Goal: Find specific page/section: Find specific page/section

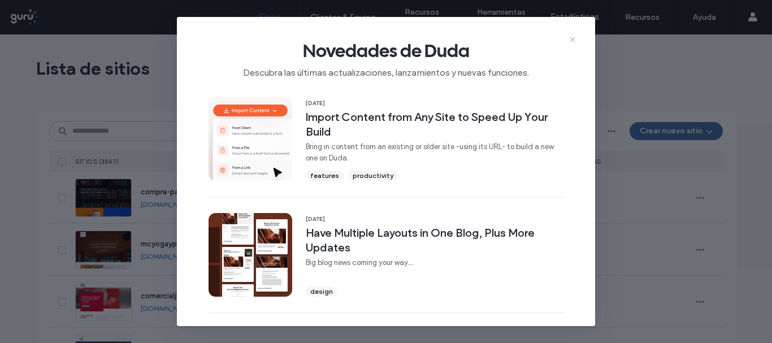
click at [571, 39] on icon at bounding box center [572, 39] width 9 height 9
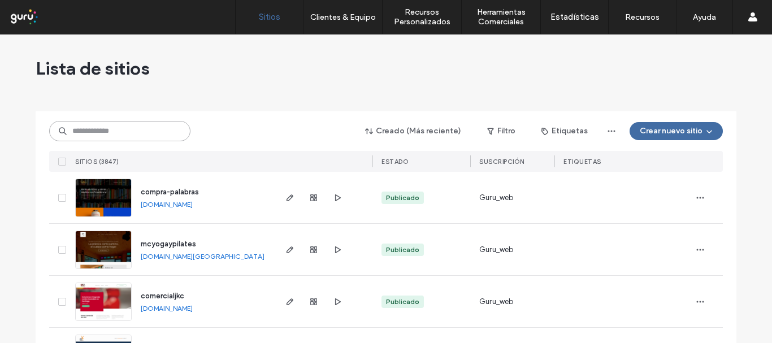
click at [111, 124] on input at bounding box center [119, 131] width 141 height 20
paste input "**********"
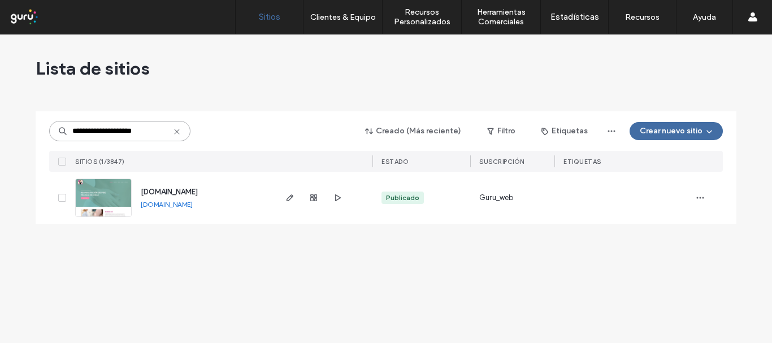
type input "**********"
click at [158, 200] on div "kinesiologavpareto.cl kinesiologavpareto.cl" at bounding box center [203, 198] width 142 height 52
click at [168, 190] on span "kinesiologavpareto.cl" at bounding box center [169, 192] width 57 height 8
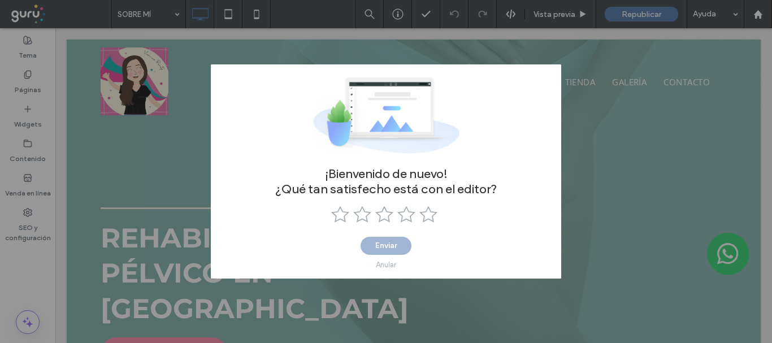
click at [390, 265] on div "Anular" at bounding box center [386, 265] width 20 height 8
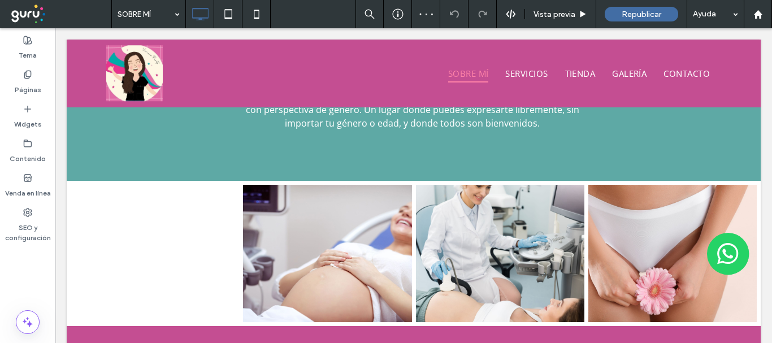
scroll to position [1053, 0]
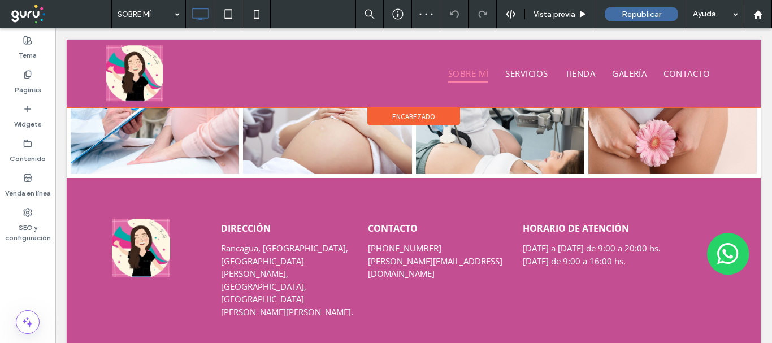
click at [608, 71] on div at bounding box center [414, 74] width 694 height 68
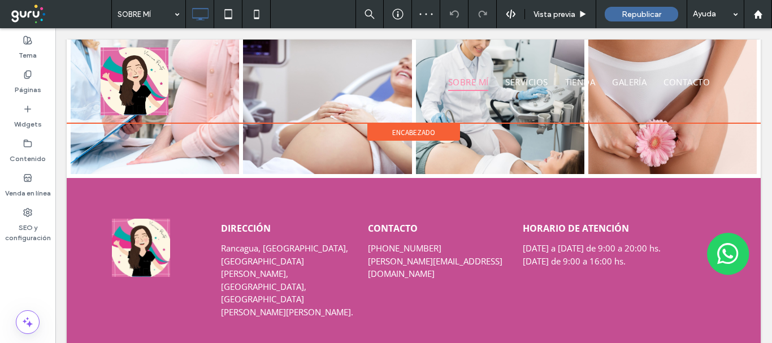
scroll to position [0, 0]
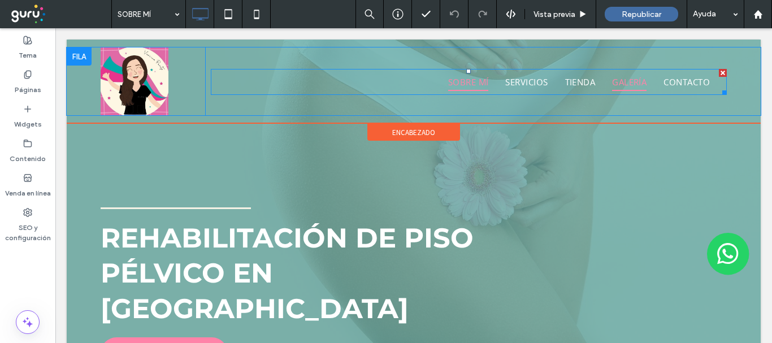
click at [612, 88] on span "GALERÍA" at bounding box center [629, 82] width 34 height 19
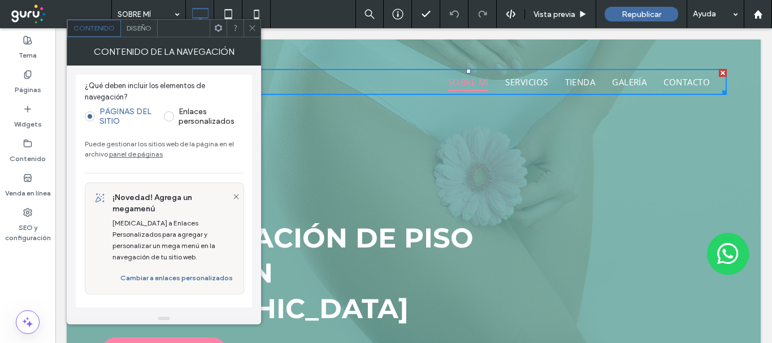
click at [254, 27] on icon at bounding box center [252, 28] width 8 height 8
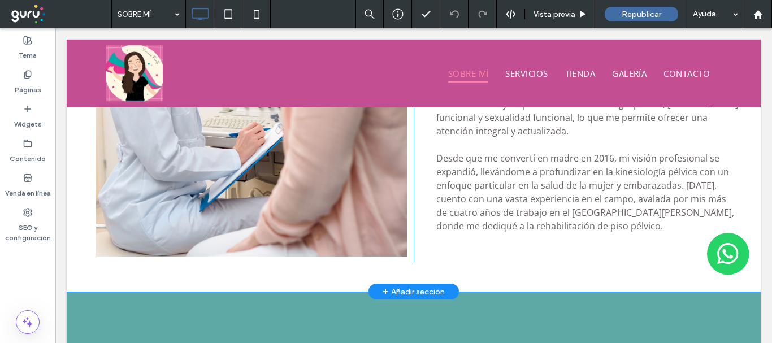
scroll to position [735, 0]
